Goal: Find specific page/section

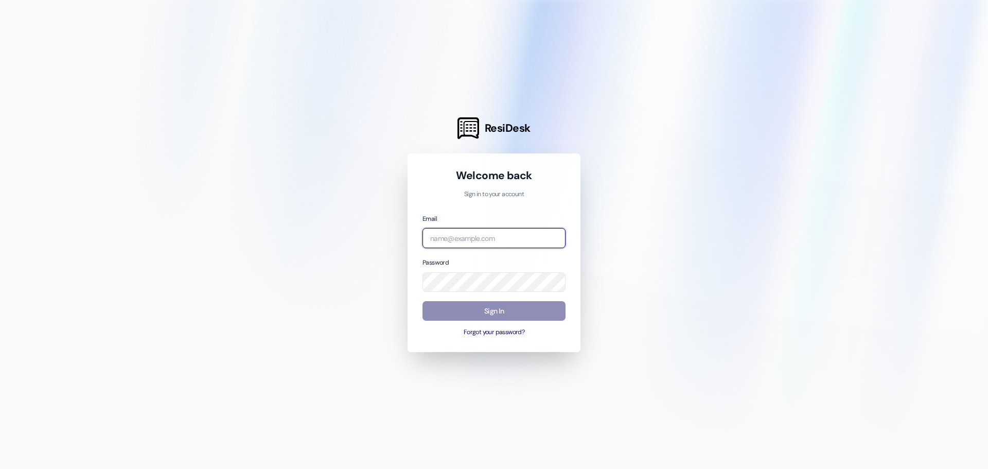
type input "[EMAIL_ADDRESS][DOMAIN_NAME]"
click at [536, 318] on button "Sign In" at bounding box center [494, 311] width 143 height 20
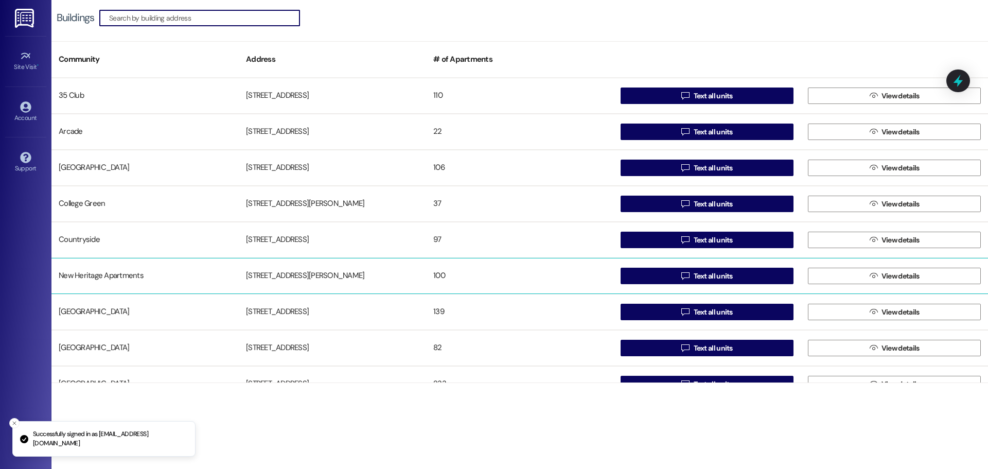
click at [114, 267] on div "New Heritage Apartments" at bounding box center [144, 276] width 187 height 21
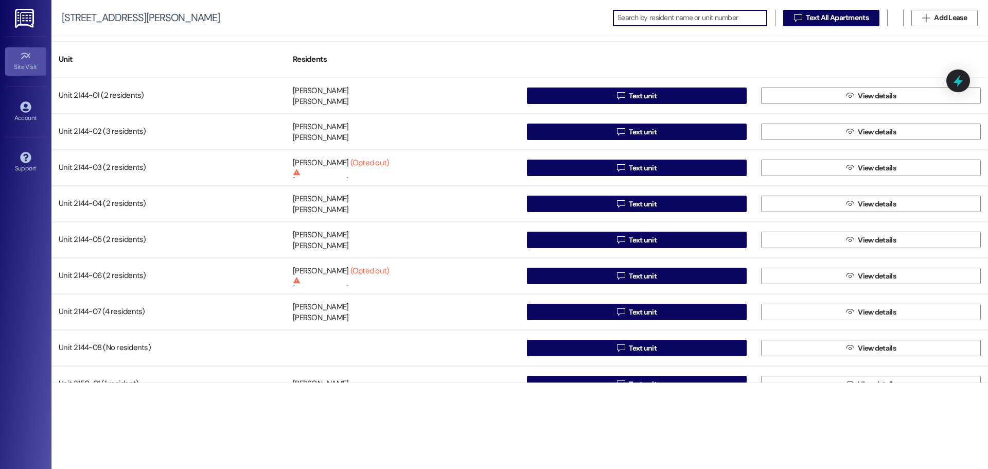
click at [32, 59] on link "Site Visit •" at bounding box center [25, 61] width 41 height 28
